Goal: Information Seeking & Learning: Learn about a topic

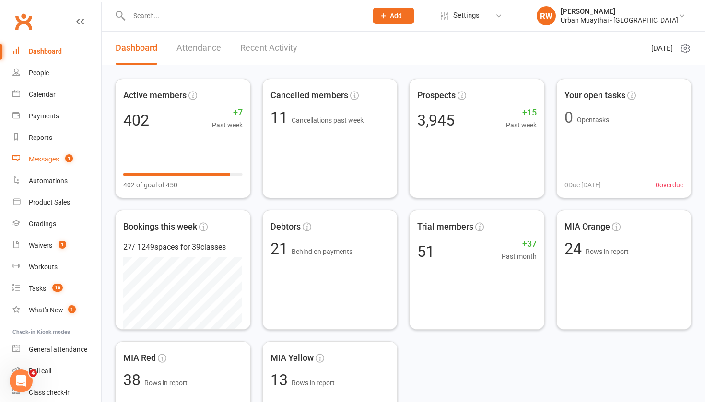
click at [48, 158] on div "Messages" at bounding box center [44, 159] width 30 height 8
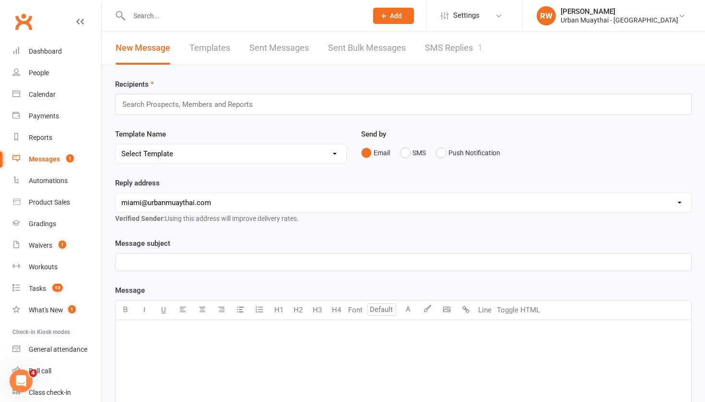
click at [448, 47] on link "SMS Replies 1" at bounding box center [454, 48] width 58 height 33
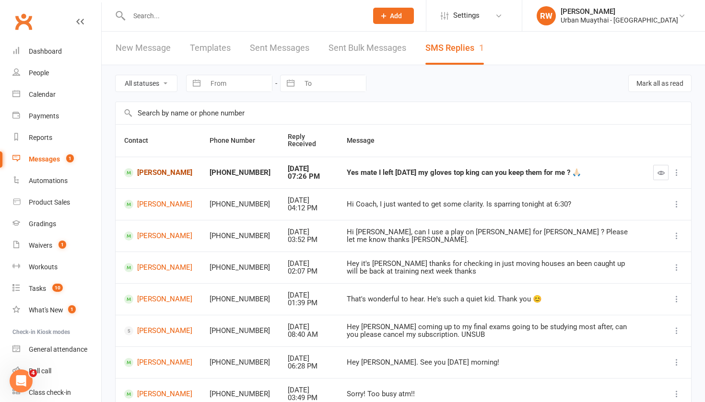
click at [172, 173] on link "Sergio Pechuan" at bounding box center [158, 172] width 68 height 9
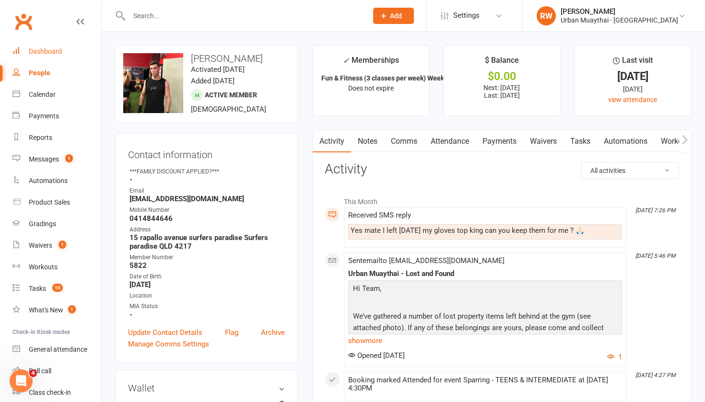
click at [44, 52] on div "Dashboard" at bounding box center [45, 51] width 33 height 8
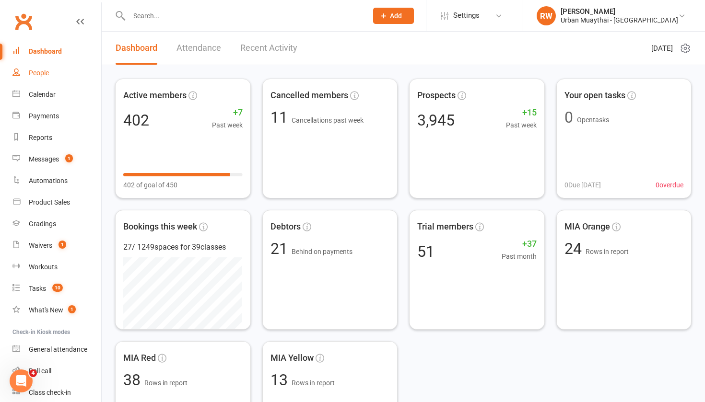
click at [41, 72] on div "People" at bounding box center [39, 73] width 20 height 8
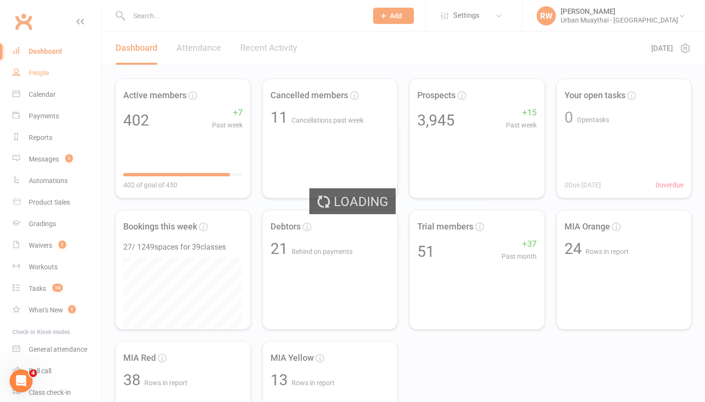
select select "50"
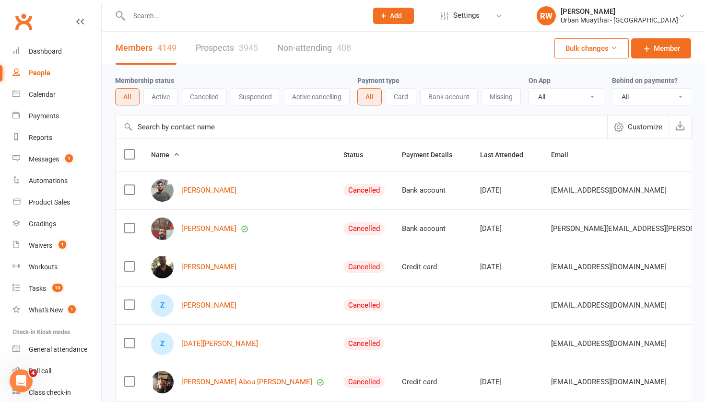
click at [223, 47] on link "Prospects 3945" at bounding box center [227, 48] width 62 height 33
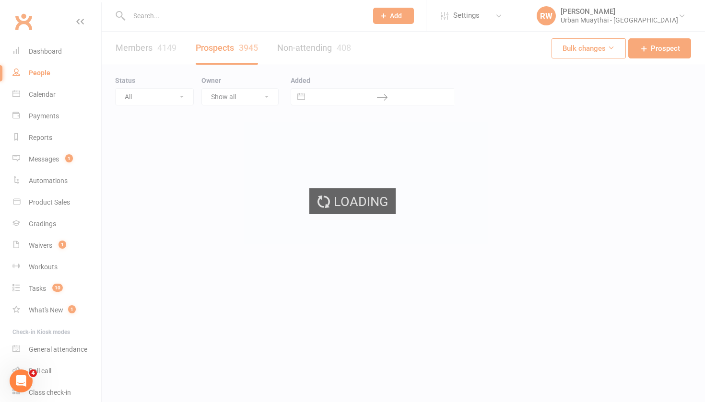
select select "100"
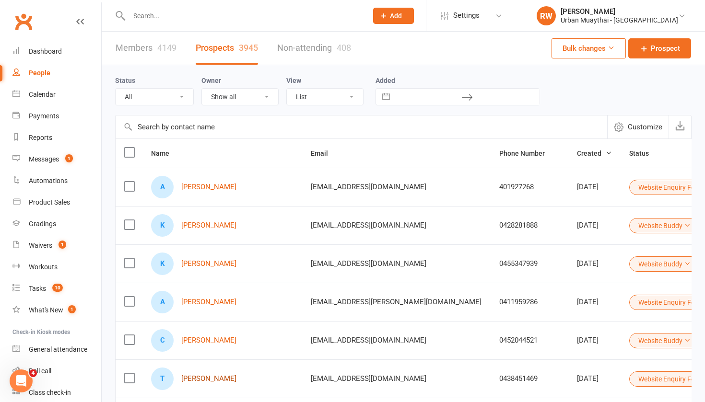
click at [197, 379] on link "Tehya Bele" at bounding box center [208, 379] width 55 height 8
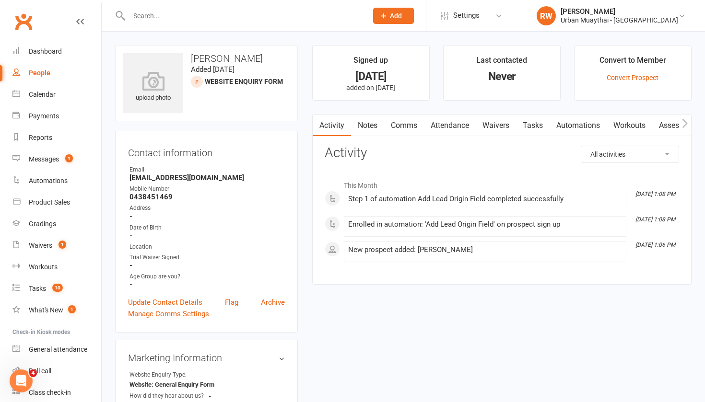
click at [139, 12] on input "text" at bounding box center [243, 15] width 235 height 13
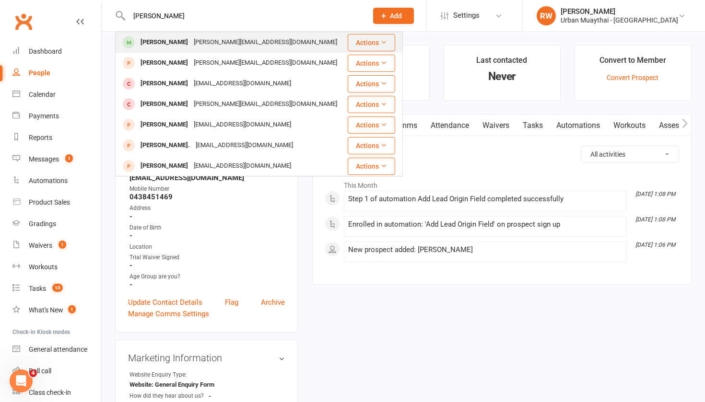
type input "Danny Rennie"
click at [149, 41] on div "Danny Rennie" at bounding box center [164, 42] width 53 height 14
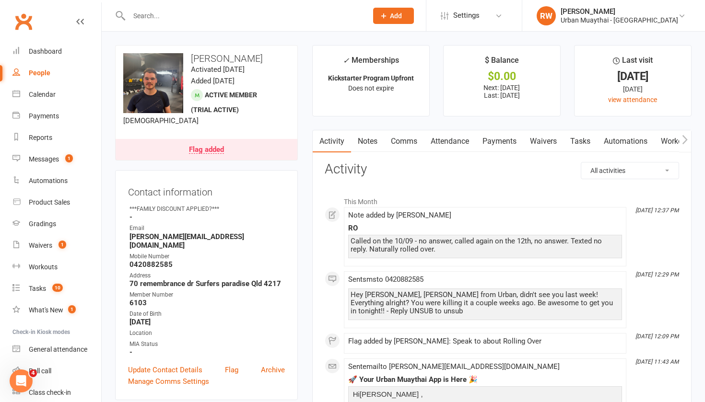
click at [257, 154] on link "Flag added" at bounding box center [207, 149] width 182 height 21
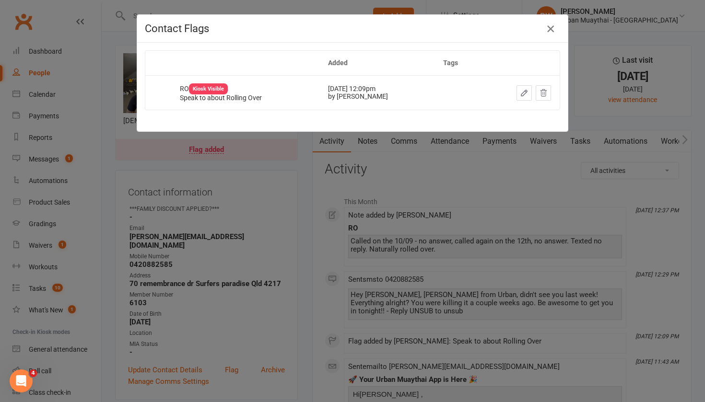
click at [549, 29] on icon "button" at bounding box center [551, 29] width 12 height 12
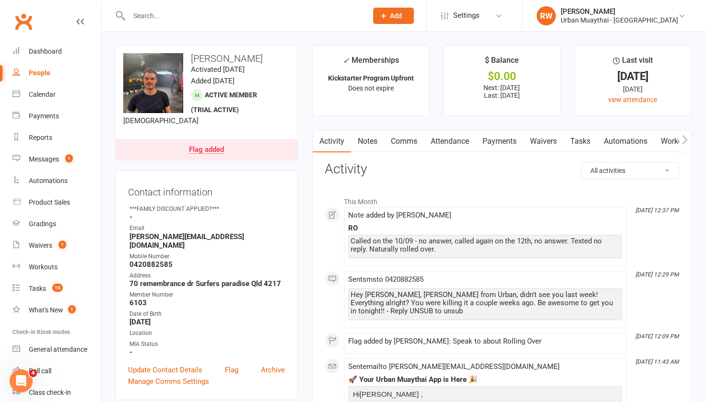
click at [373, 139] on link "Notes" at bounding box center [367, 141] width 33 height 22
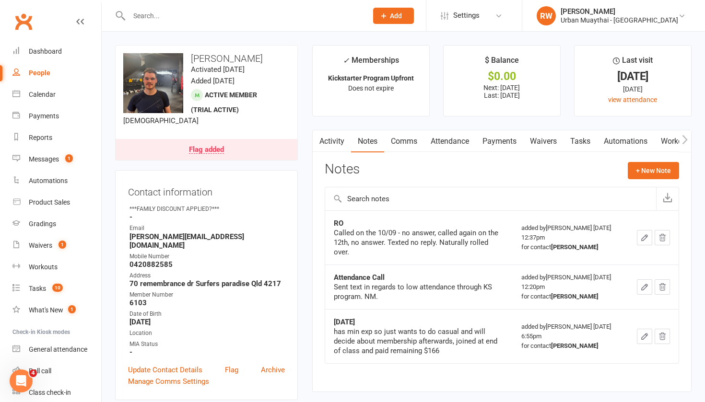
click at [492, 142] on link "Payments" at bounding box center [499, 141] width 47 height 22
